Goal: Find specific page/section: Find specific page/section

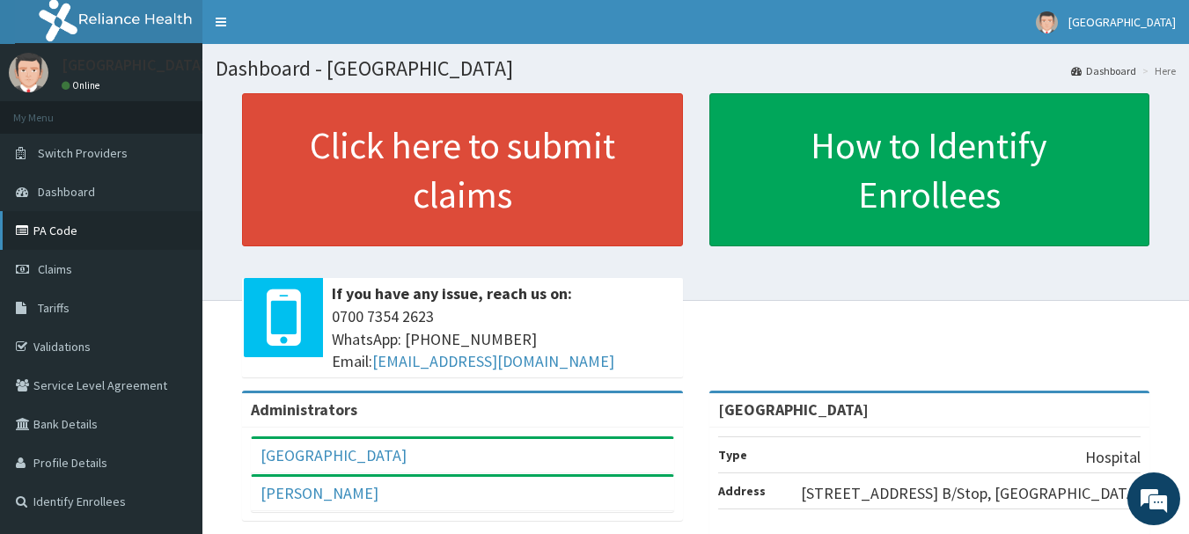
click at [70, 231] on link "PA Code" at bounding box center [101, 230] width 202 height 39
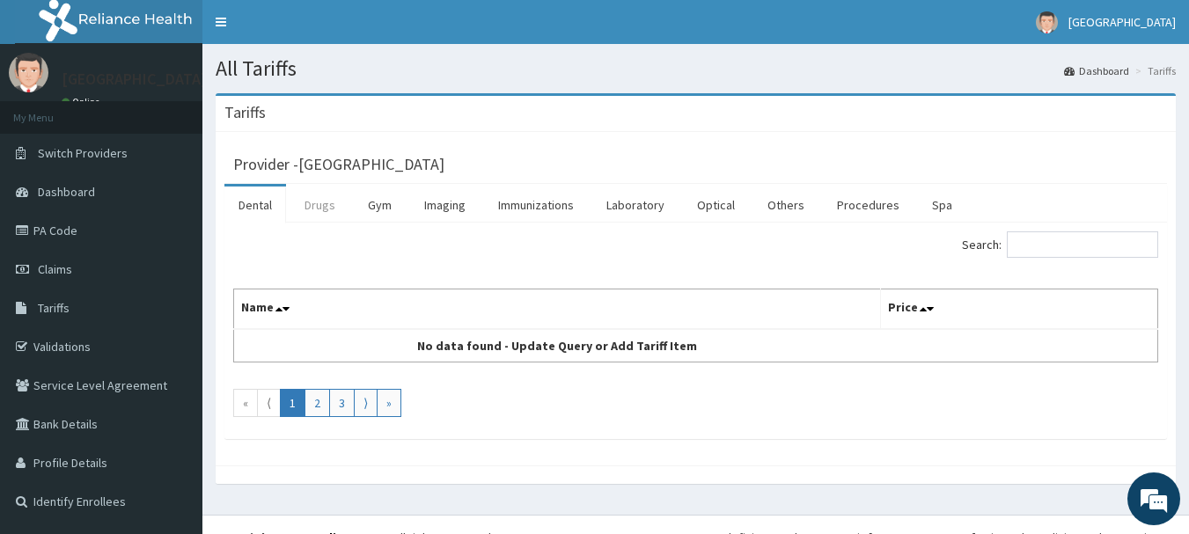
click at [324, 206] on link "Drugs" at bounding box center [319, 205] width 59 height 37
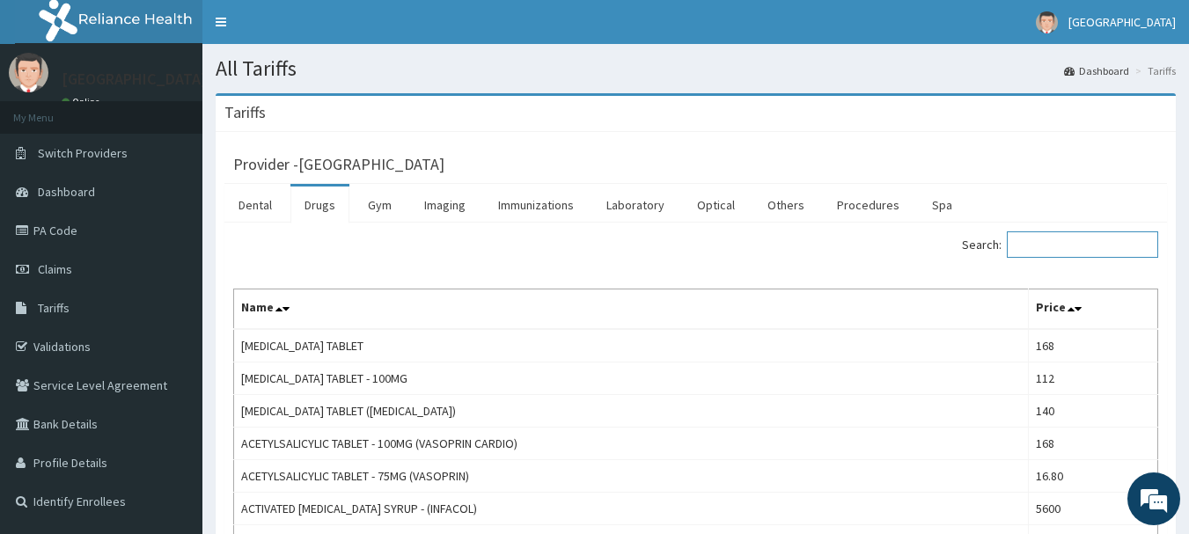
click at [1090, 253] on input "Search:" at bounding box center [1082, 244] width 151 height 26
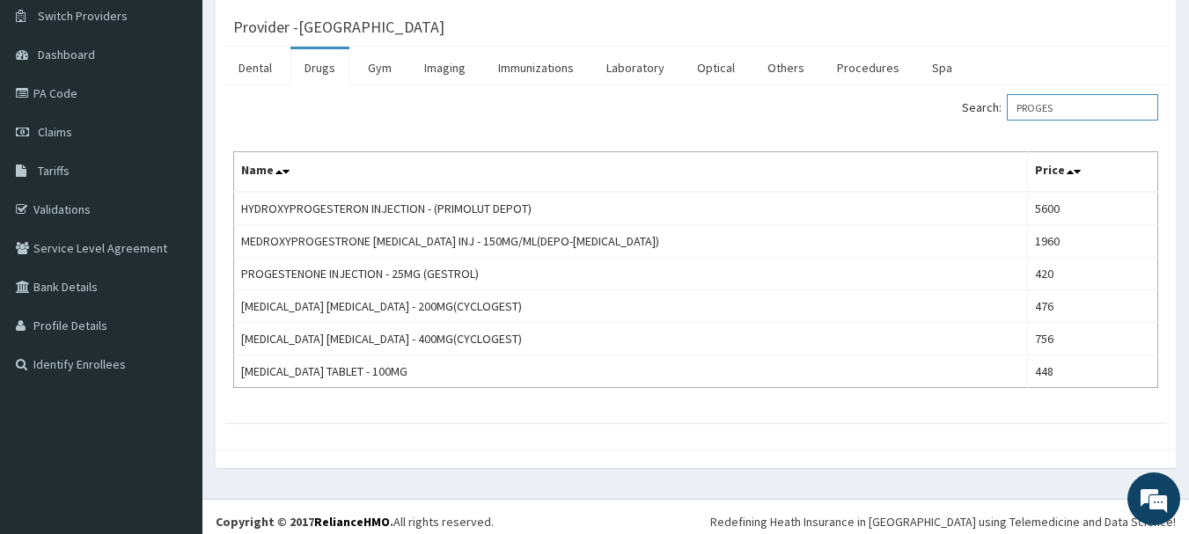
scroll to position [147, 0]
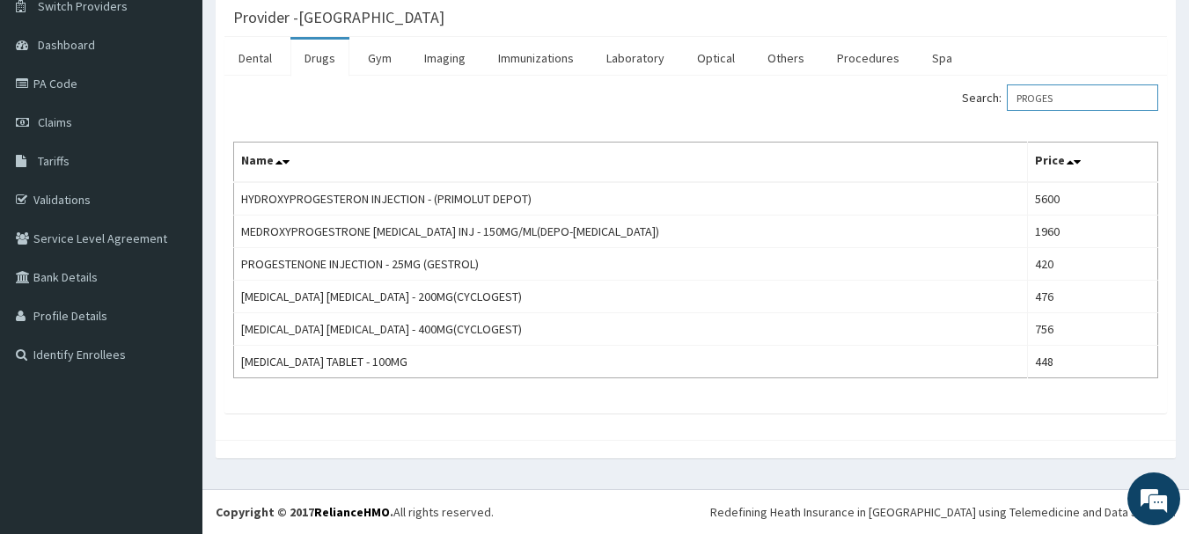
type input "PROGES"
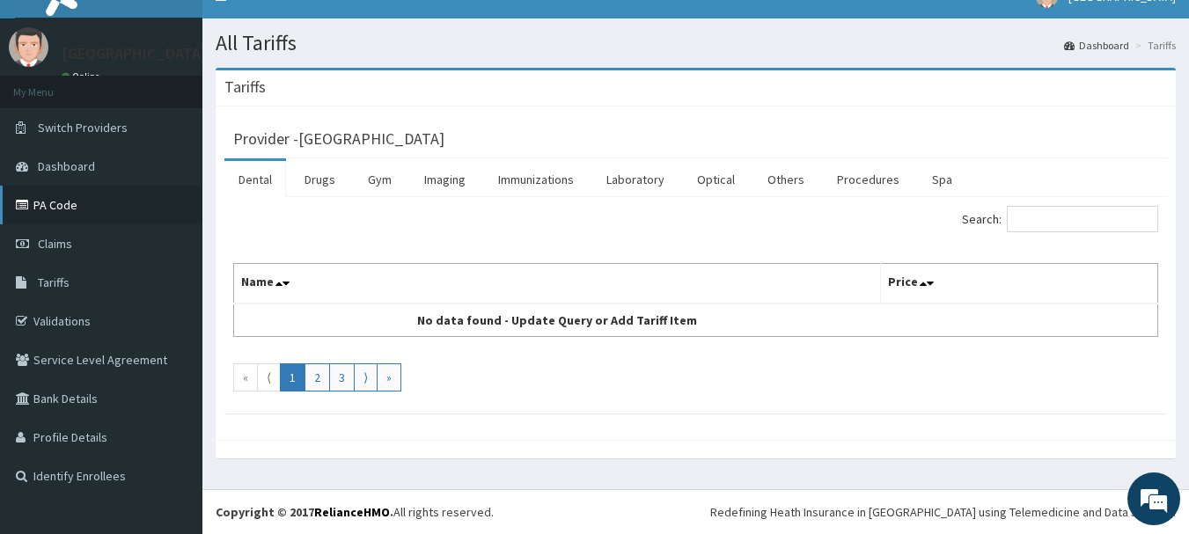
click at [46, 201] on link "PA Code" at bounding box center [101, 205] width 202 height 39
